Goal: Find specific page/section: Find specific page/section

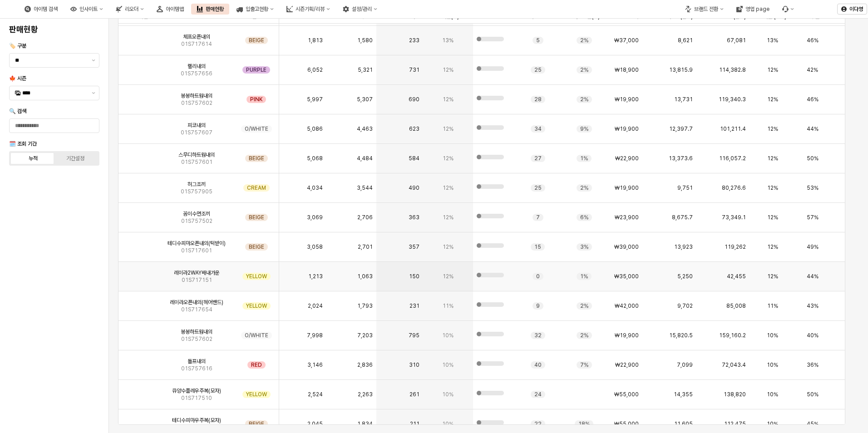
scroll to position [272, 0]
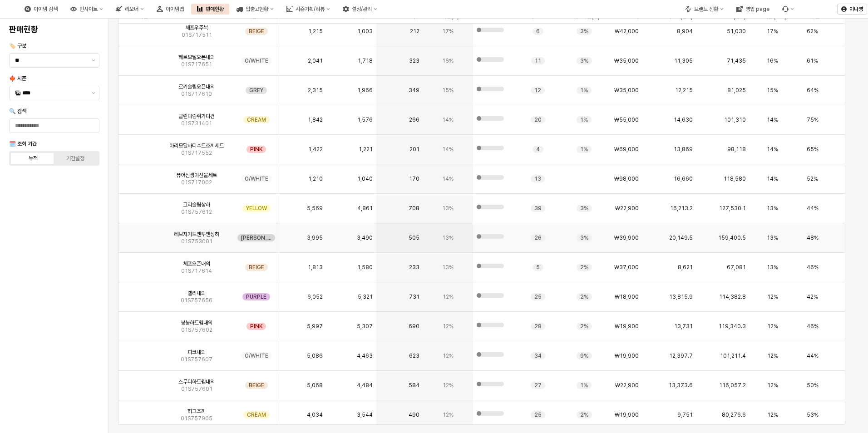
click at [139, 234] on img "App Frame" at bounding box center [139, 234] width 0 height 0
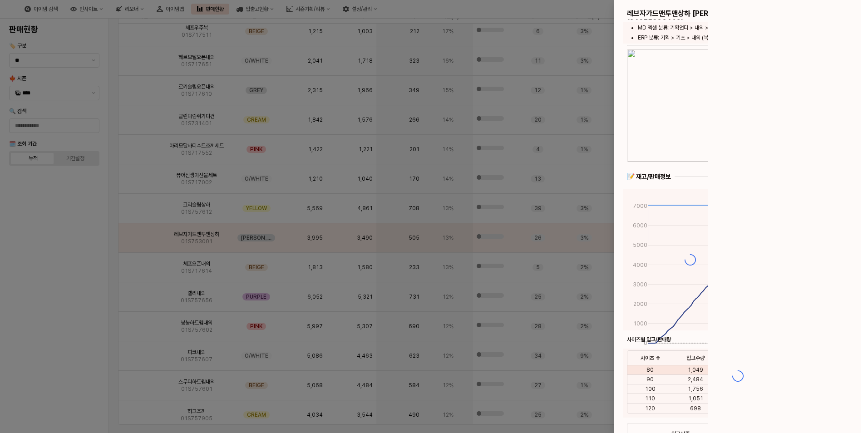
click at [137, 238] on div at bounding box center [434, 216] width 868 height 433
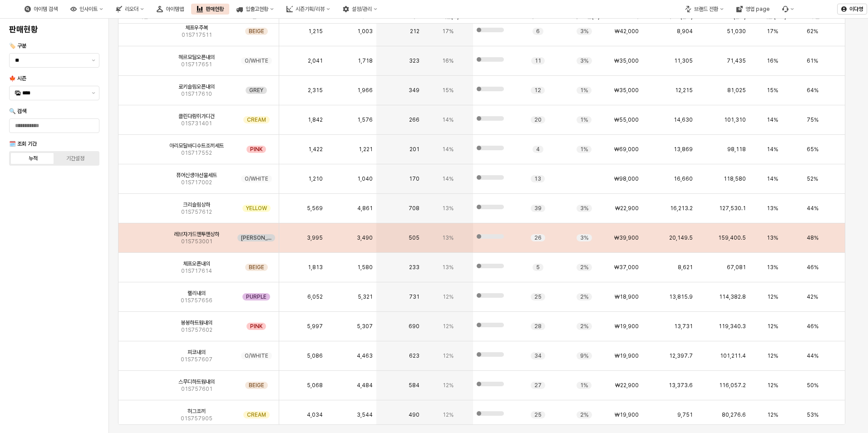
click at [139, 234] on img "App Frame" at bounding box center [139, 234] width 0 height 0
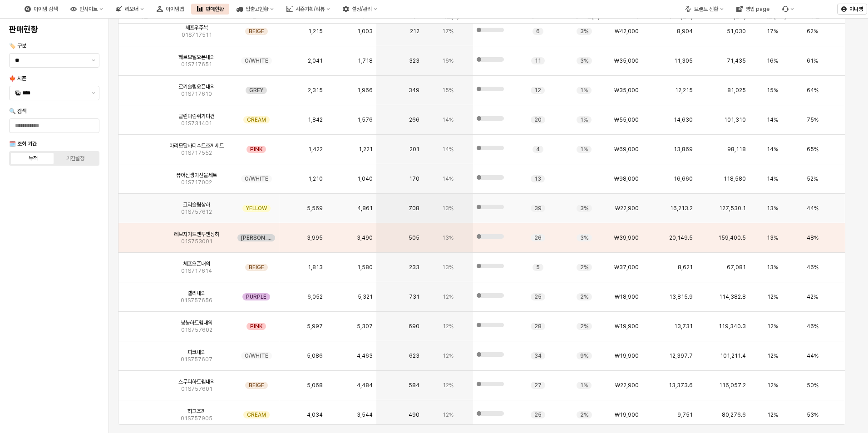
click at [139, 205] on img "App Frame" at bounding box center [139, 205] width 0 height 0
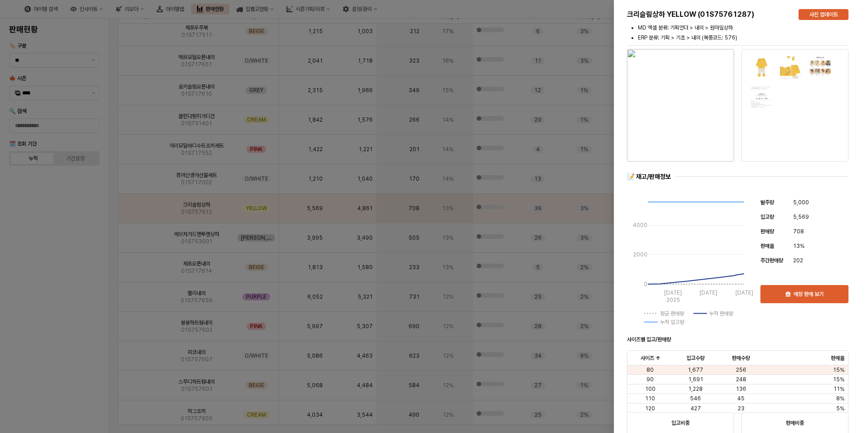
click at [134, 241] on div at bounding box center [434, 216] width 868 height 433
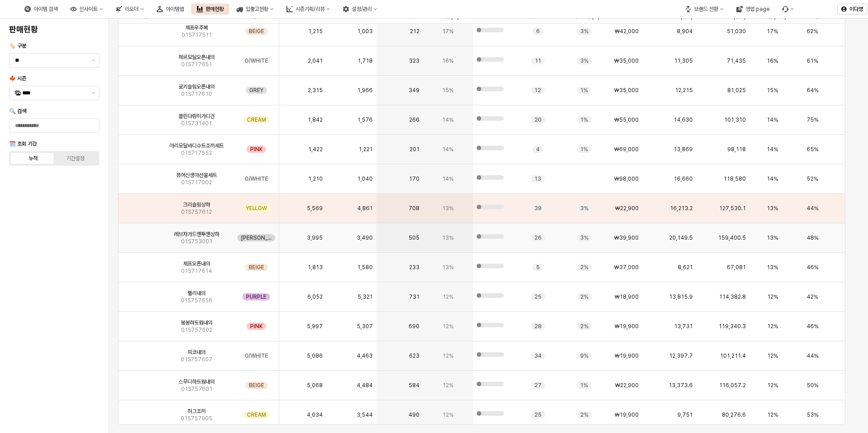
click at [139, 234] on img "App Frame" at bounding box center [139, 234] width 0 height 0
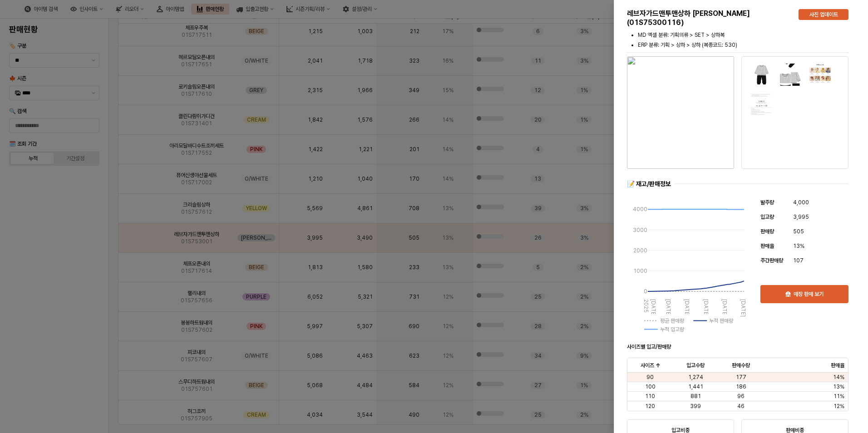
click at [701, 90] on img "button" at bounding box center [680, 112] width 107 height 113
click at [64, 300] on div at bounding box center [434, 216] width 868 height 433
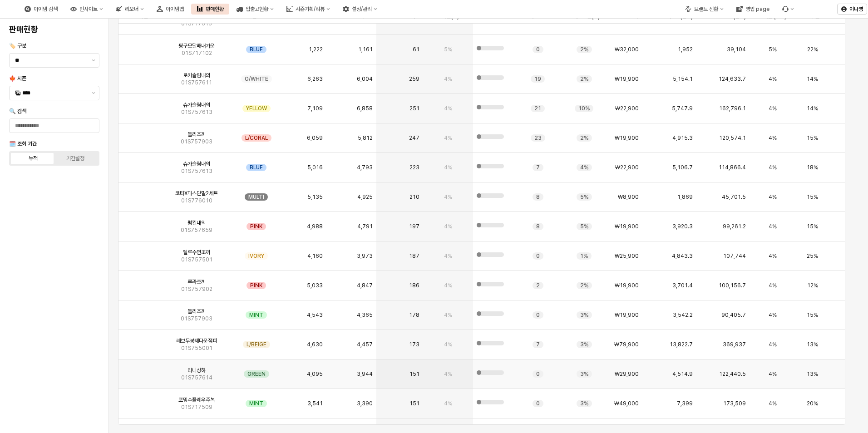
scroll to position [2677, 0]
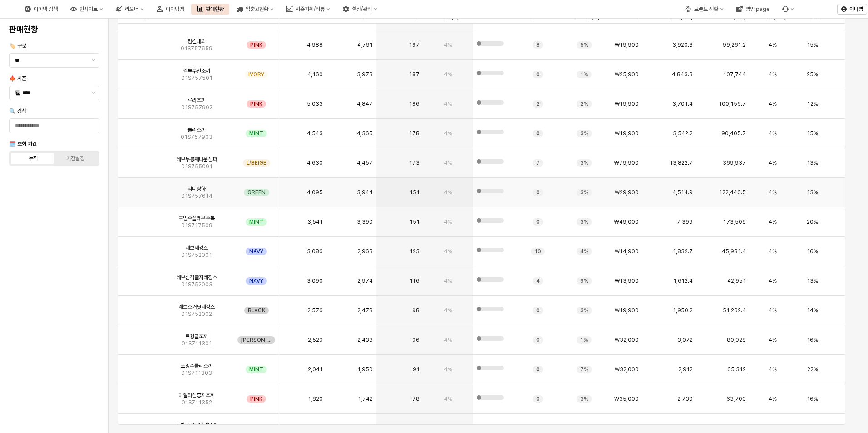
drag, startPoint x: 147, startPoint y: 202, endPoint x: 72, endPoint y: 233, distance: 80.4
click at [72, 233] on div "판매현황 🏷️ 구분 ** 🍁 시즌 **** 🔍 검색 🗓️ 조회 기간 누적 기간설정" at bounding box center [54, 225] width 98 height 407
click at [139, 189] on img "App Frame" at bounding box center [139, 189] width 0 height 0
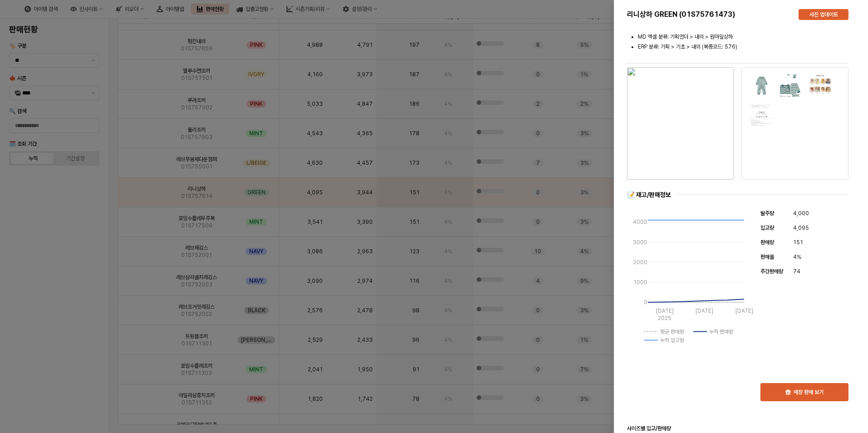
click at [57, 236] on div at bounding box center [434, 216] width 868 height 433
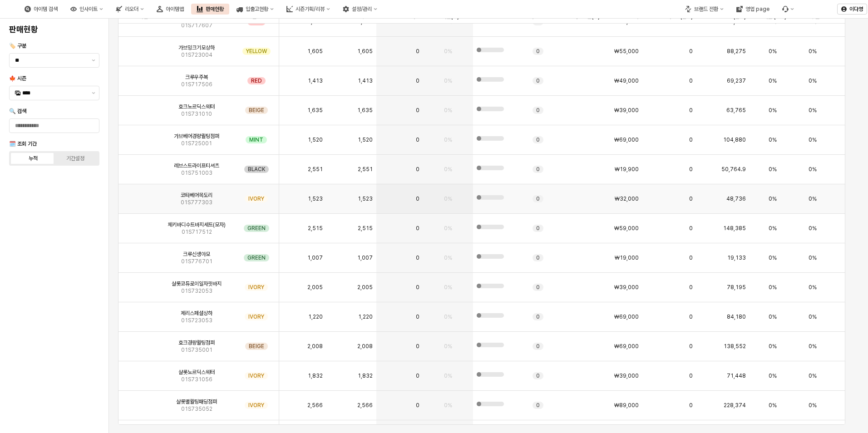
scroll to position [6508, 0]
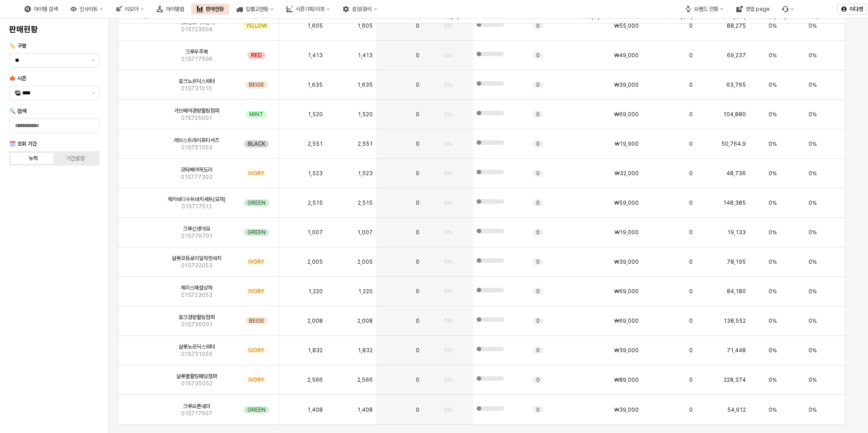
drag, startPoint x: 64, startPoint y: 260, endPoint x: 242, endPoint y: 209, distance: 185.9
click at [64, 260] on div "판매현황 🏷️ 구분 ** 🍁 시즌 **** 🔍 검색 🗓️ 조회 기간 누적 기간설정" at bounding box center [54, 225] width 98 height 407
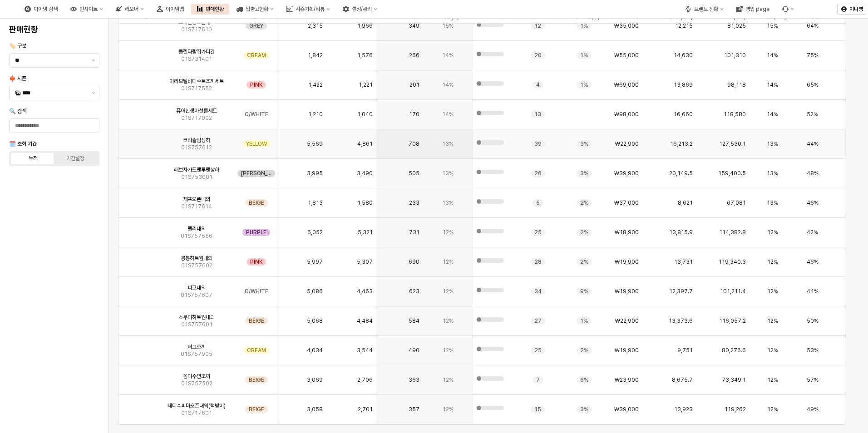
scroll to position [0, 0]
